Goal: Find specific page/section: Find specific page/section

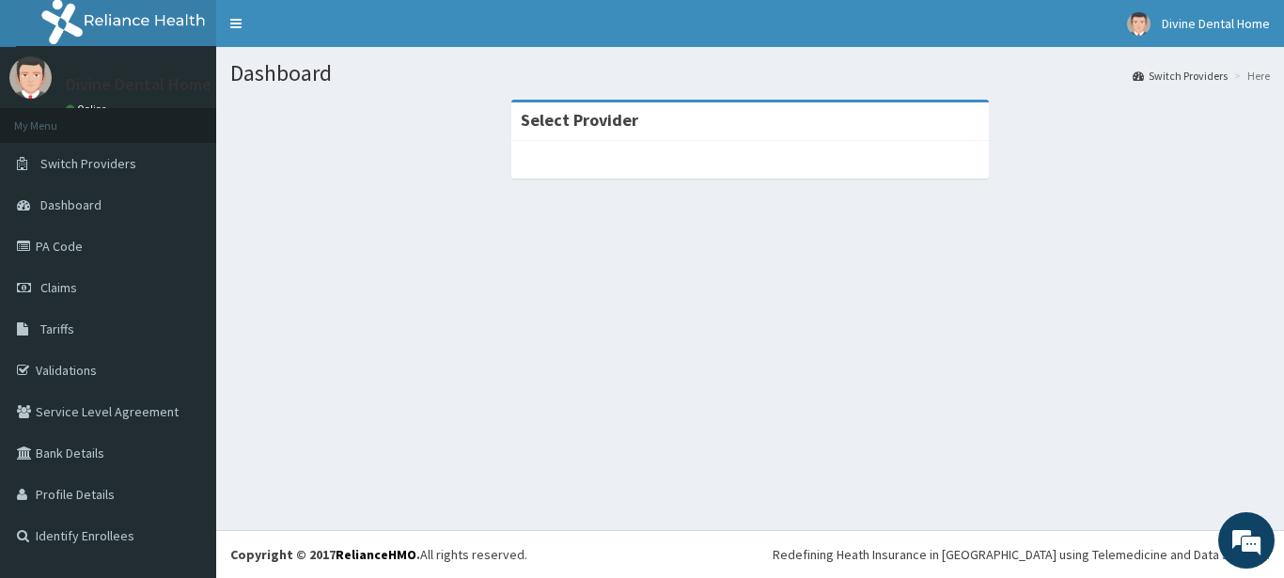
click at [738, 160] on div at bounding box center [749, 160] width 477 height 38
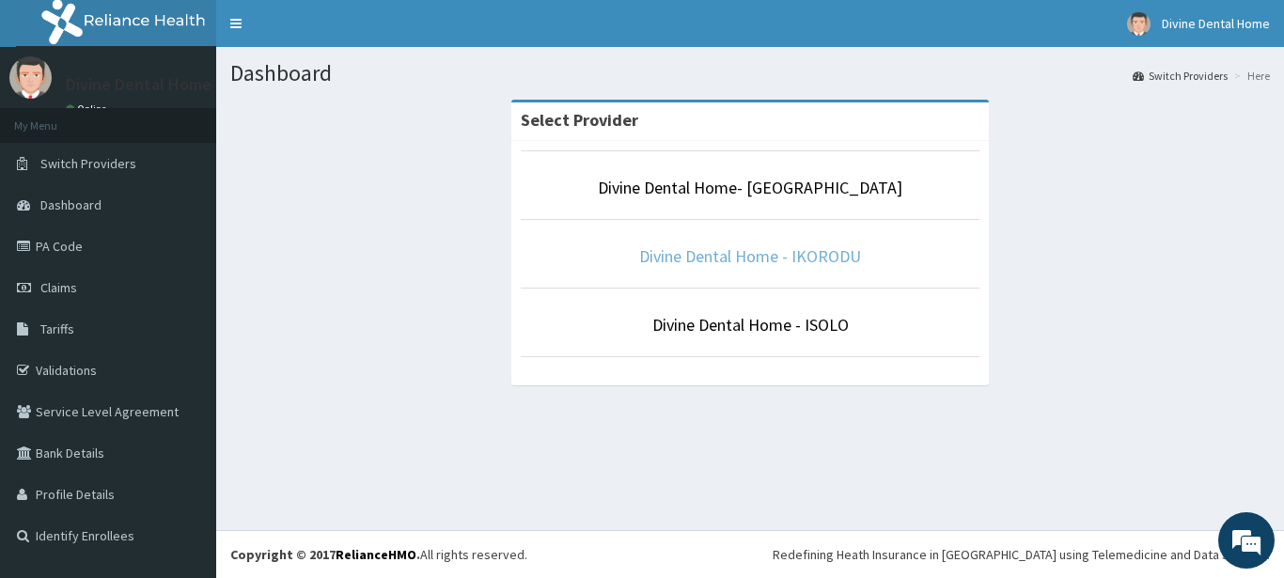
click at [804, 262] on link "Divine Dental Home - IKORODU" at bounding box center [750, 256] width 222 height 22
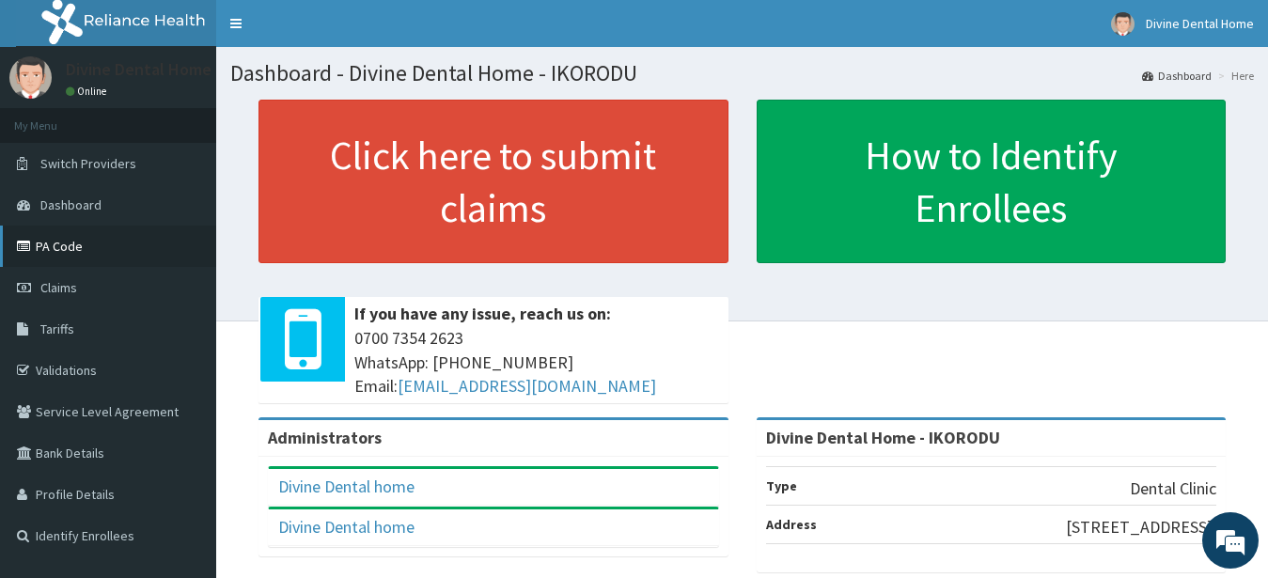
click at [94, 246] on link "PA Code" at bounding box center [108, 246] width 216 height 41
click at [47, 262] on link "PA Code" at bounding box center [108, 246] width 216 height 41
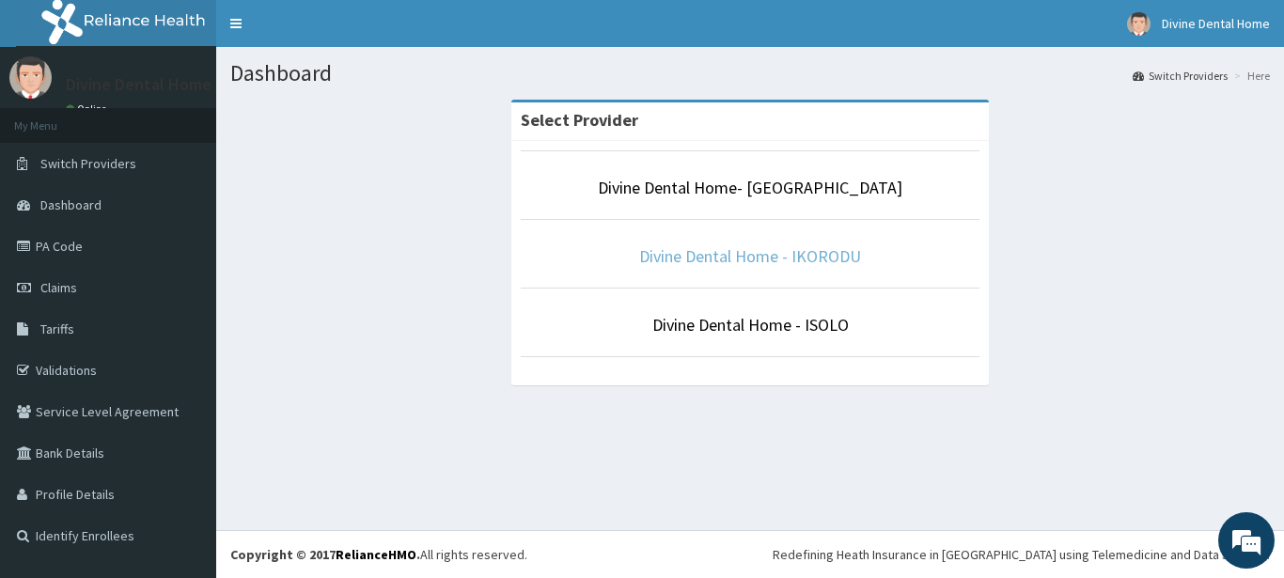
click at [804, 258] on link "Divine Dental Home - IKORODU" at bounding box center [750, 256] width 222 height 22
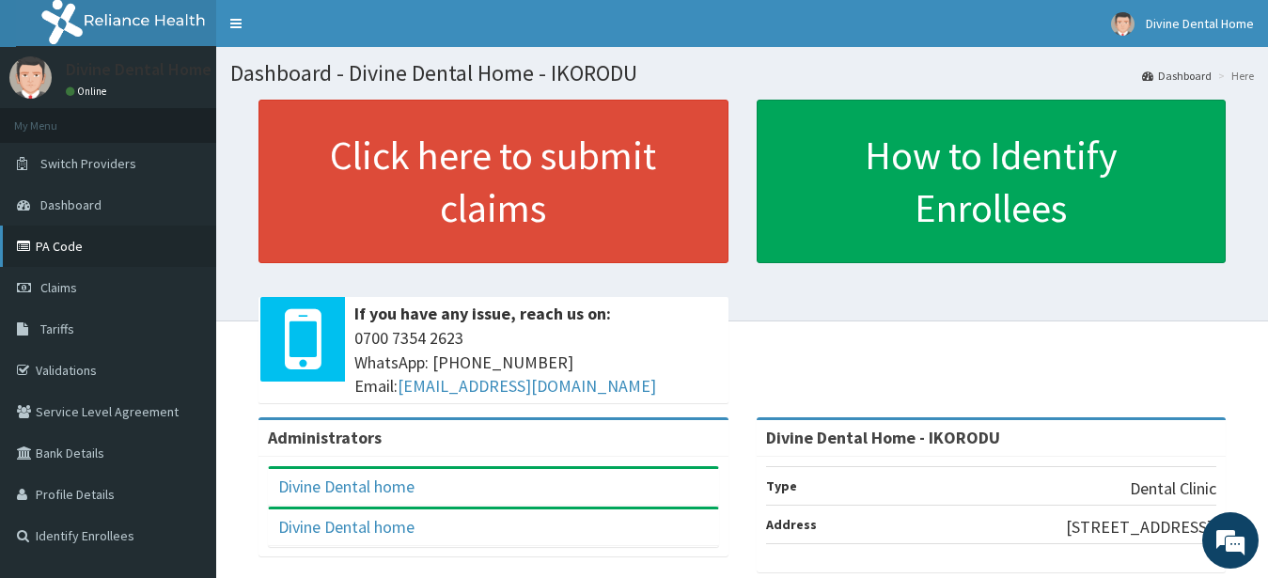
click at [88, 255] on link "PA Code" at bounding box center [108, 246] width 216 height 41
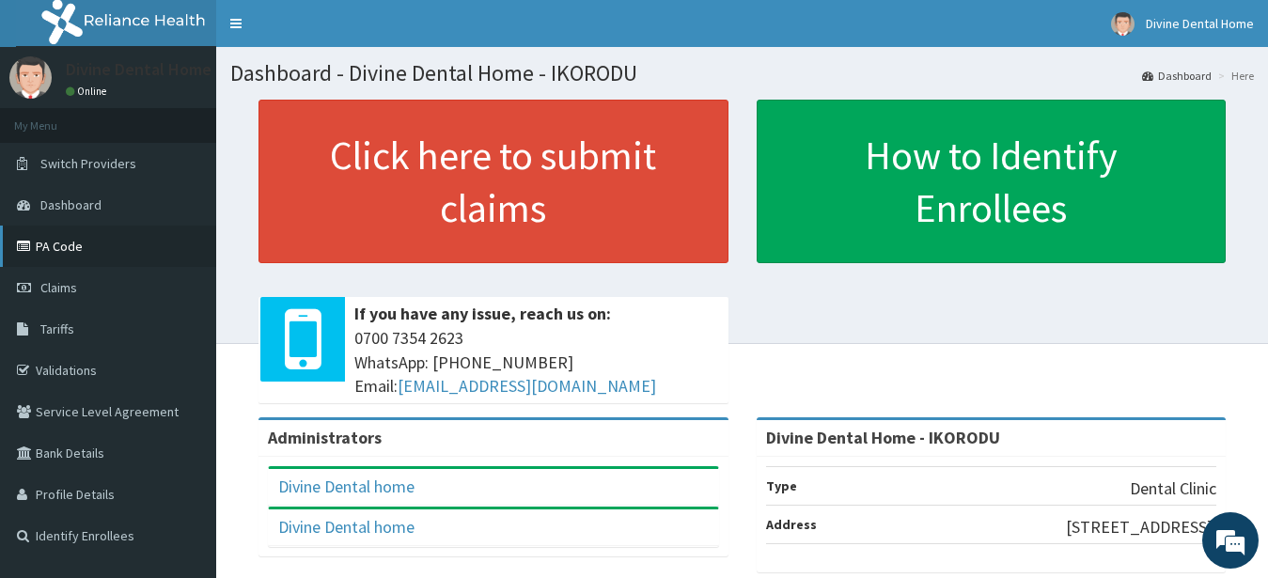
click at [70, 254] on link "PA Code" at bounding box center [108, 246] width 216 height 41
